Goal: Find specific page/section: Find specific page/section

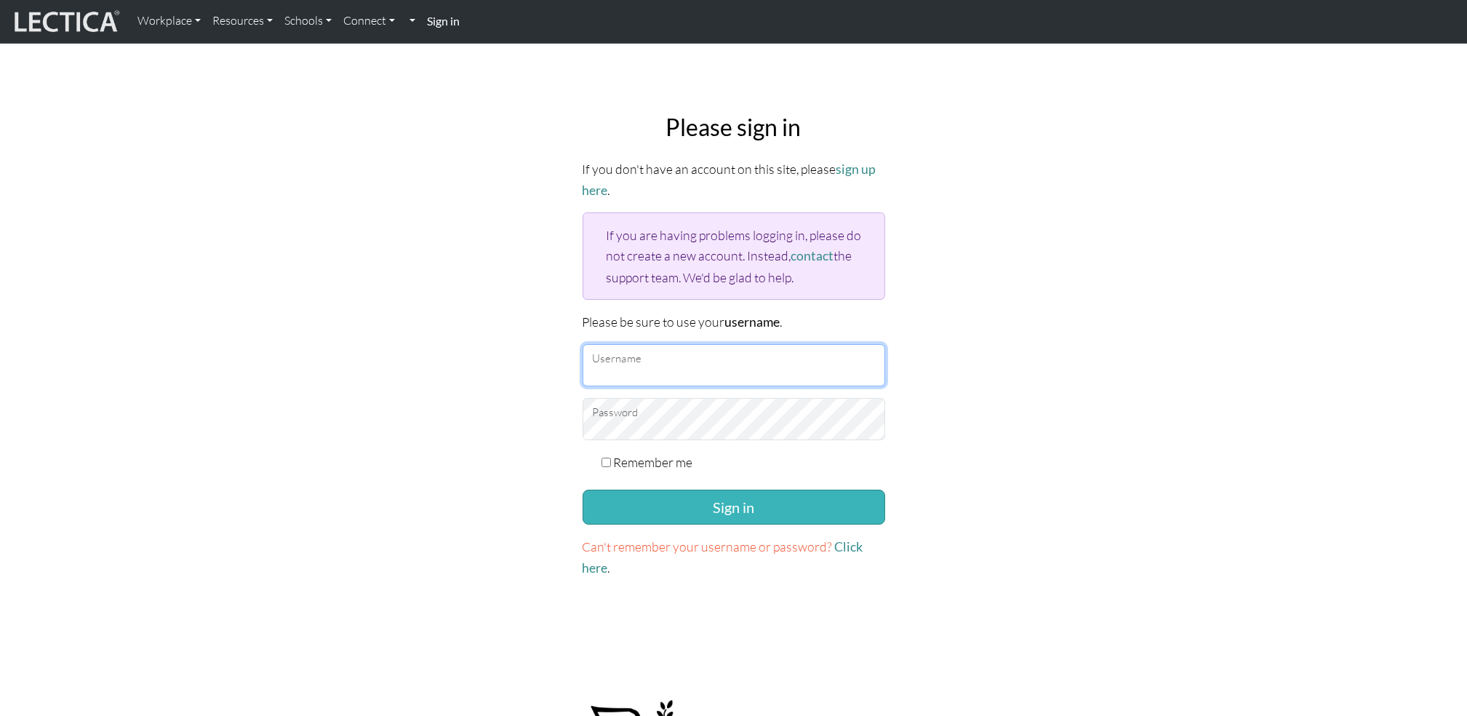
type input "AlexandraDK"
click at [712, 514] on button "Sign in" at bounding box center [734, 507] width 303 height 35
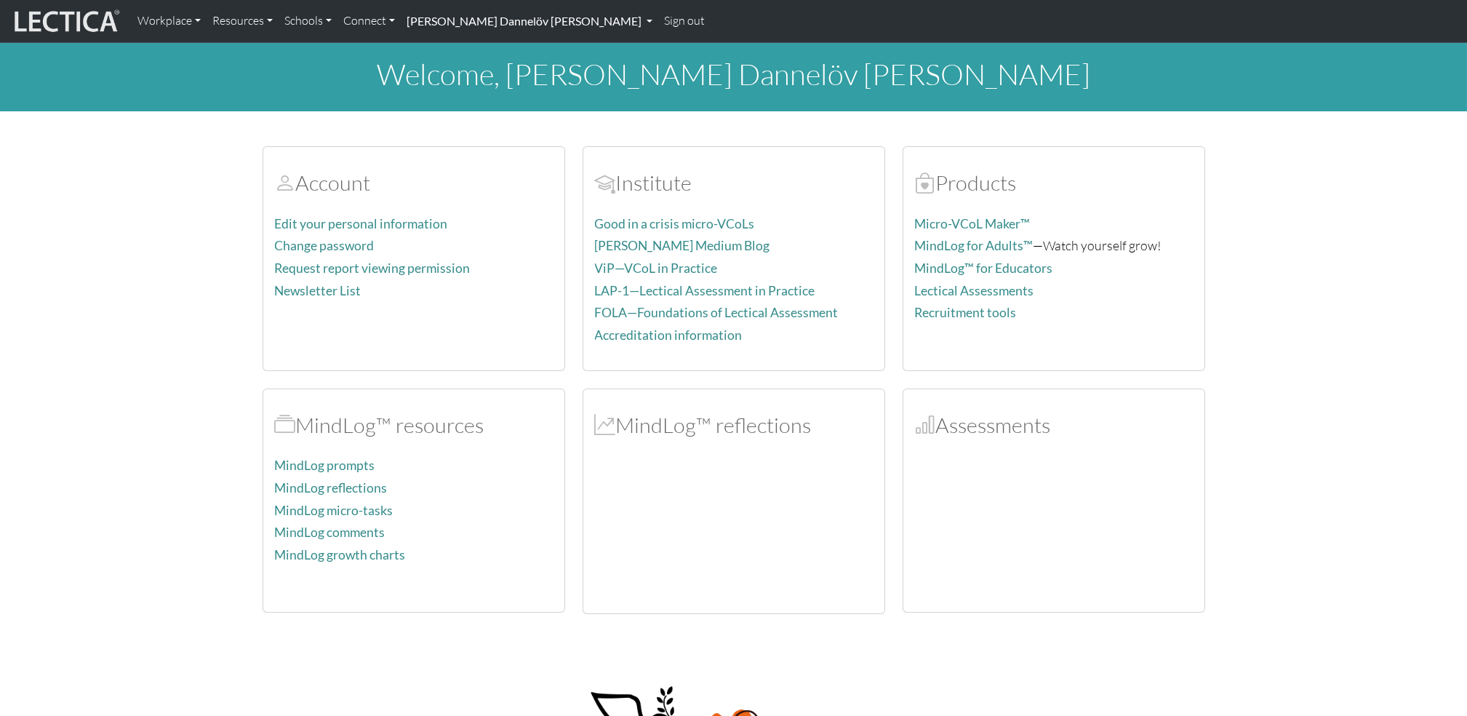
click at [522, 19] on link "[PERSON_NAME] Dannelöv [PERSON_NAME]" at bounding box center [530, 21] width 258 height 31
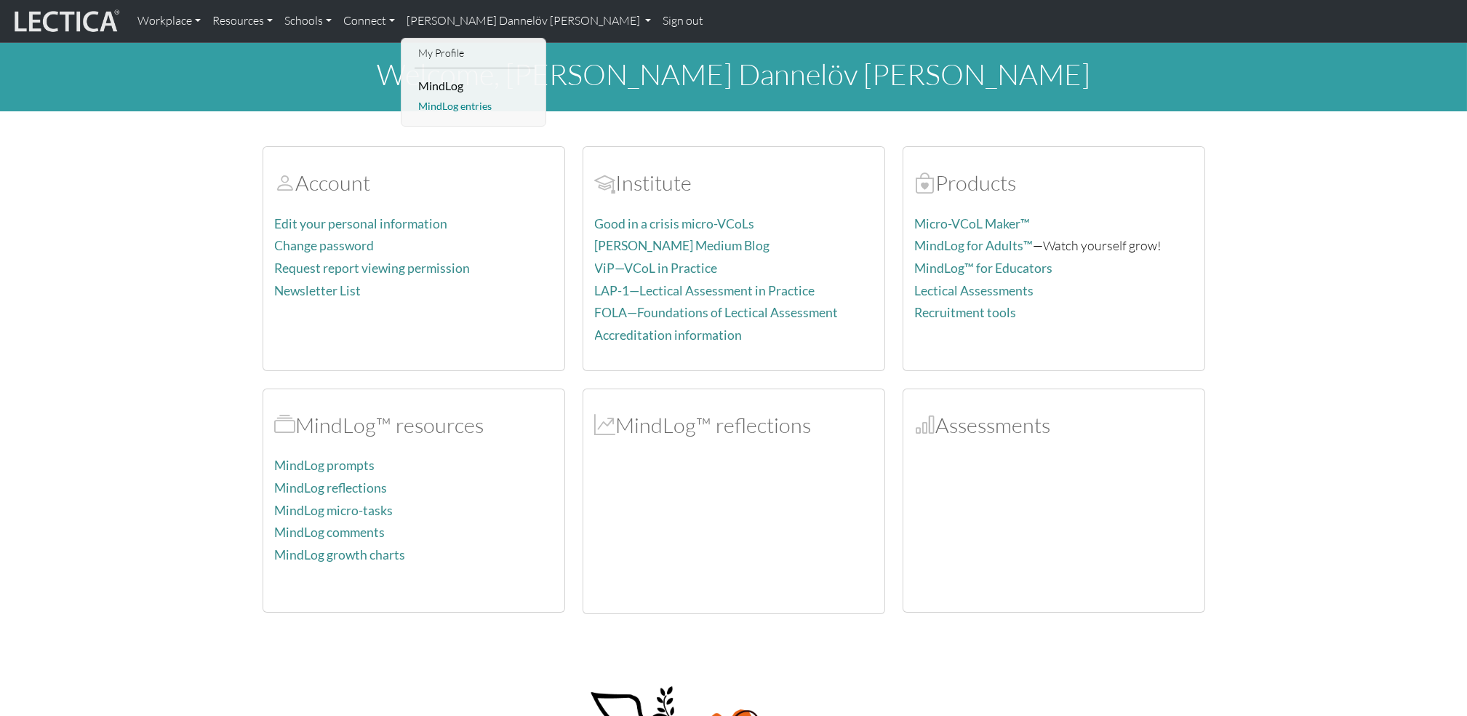
click at [426, 111] on link "MindLog entries" at bounding box center [475, 106] width 120 height 18
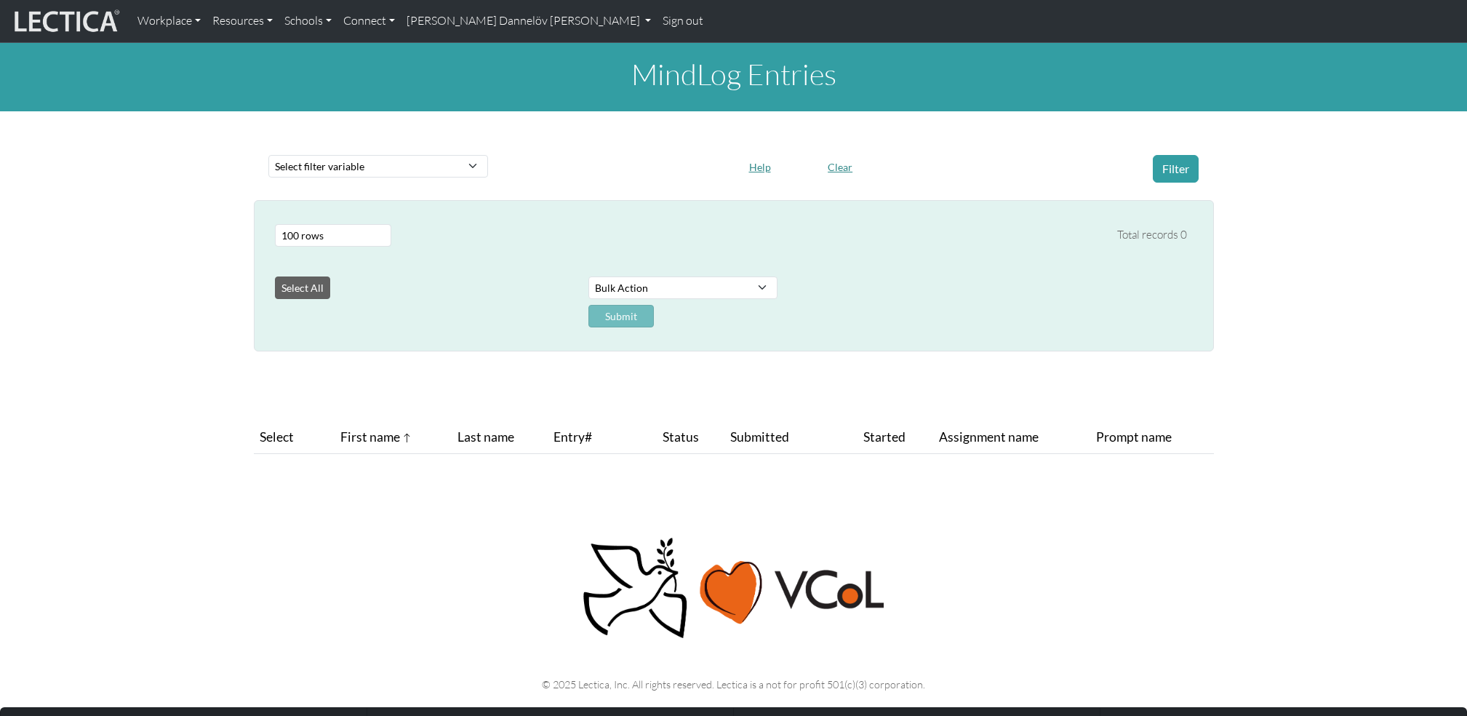
select select "100"
click at [460, 24] on link "[PERSON_NAME] Dannelöv [PERSON_NAME]" at bounding box center [530, 21] width 258 height 31
click at [440, 89] on li "MindLog" at bounding box center [475, 85] width 120 height 23
click at [421, 22] on link "[PERSON_NAME] Dannelöv [PERSON_NAME]" at bounding box center [530, 21] width 258 height 31
click at [422, 55] on link "My Profile" at bounding box center [475, 53] width 120 height 18
